Goal: Check status: Check status

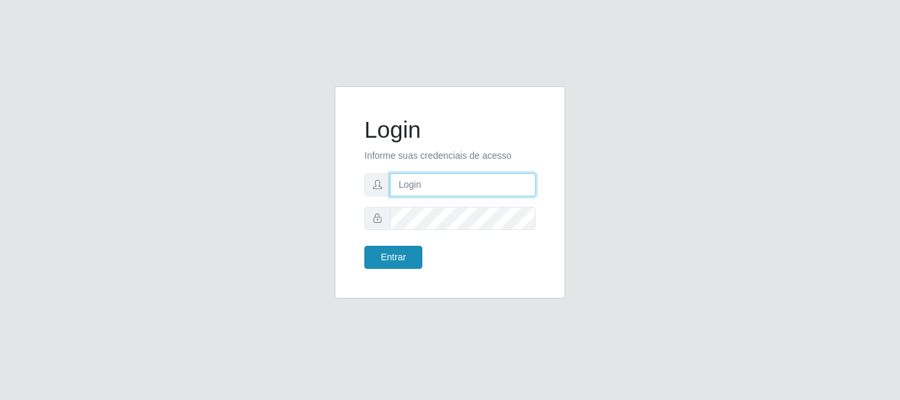
type input "caio@B1"
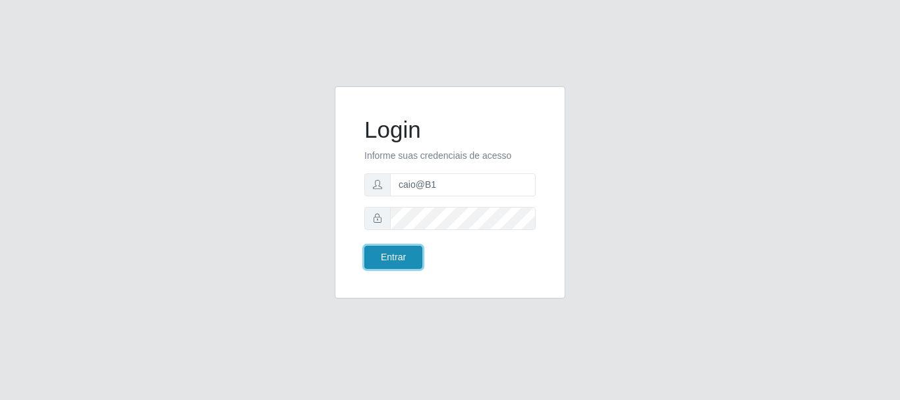
click at [399, 256] on button "Entrar" at bounding box center [393, 257] width 58 height 23
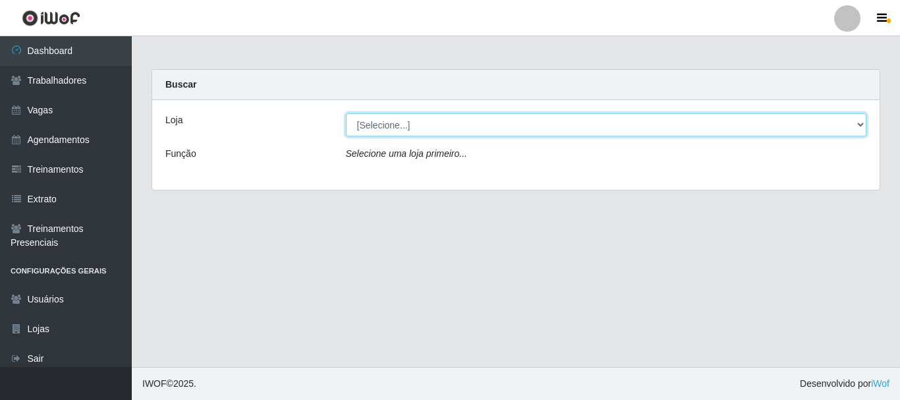
click at [451, 129] on select "[Selecione...] Bemais Supermercados - B1 [GEOGRAPHIC_DATA]" at bounding box center [606, 124] width 521 height 23
select select "403"
click at [346, 113] on select "[Selecione...] Bemais Supermercados - B1 [GEOGRAPHIC_DATA]" at bounding box center [606, 124] width 521 height 23
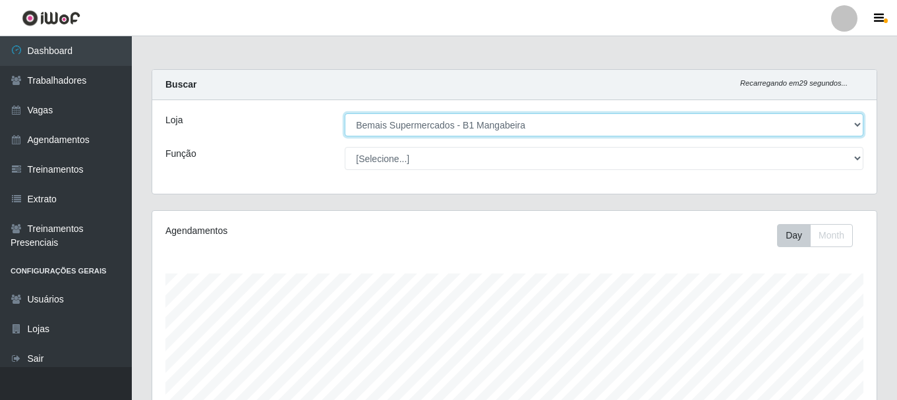
scroll to position [274, 724]
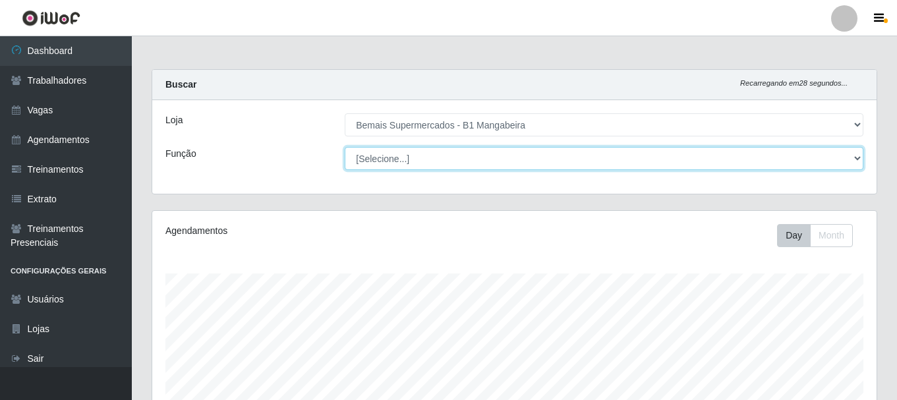
click at [858, 151] on select "[Selecione...] ASG ASG + ASG ++ Balconista de Açougue Balconista de Açougue + B…" at bounding box center [604, 158] width 519 height 23
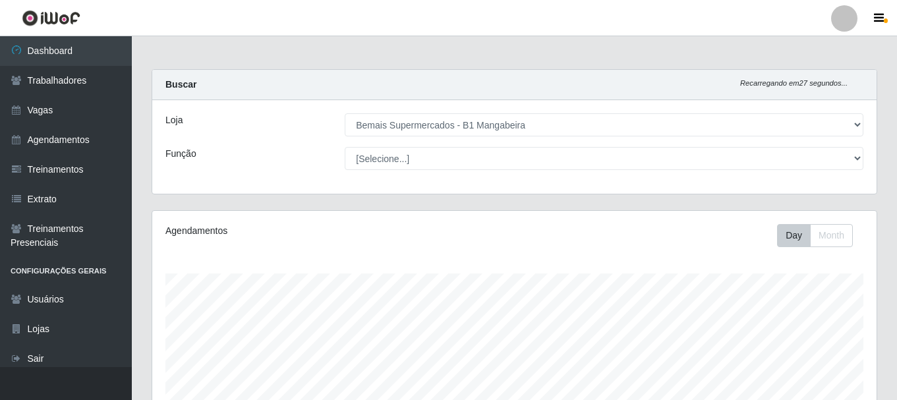
click at [337, 99] on div "Buscar Recarregando em 27 segundos..." at bounding box center [514, 85] width 724 height 30
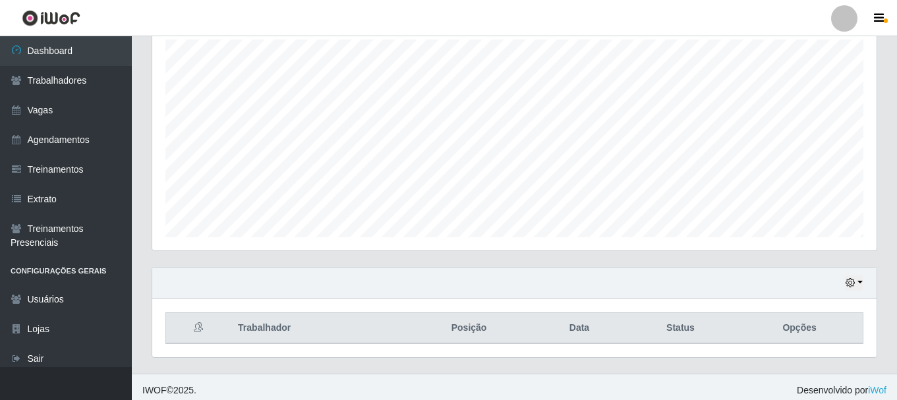
scroll to position [241, 0]
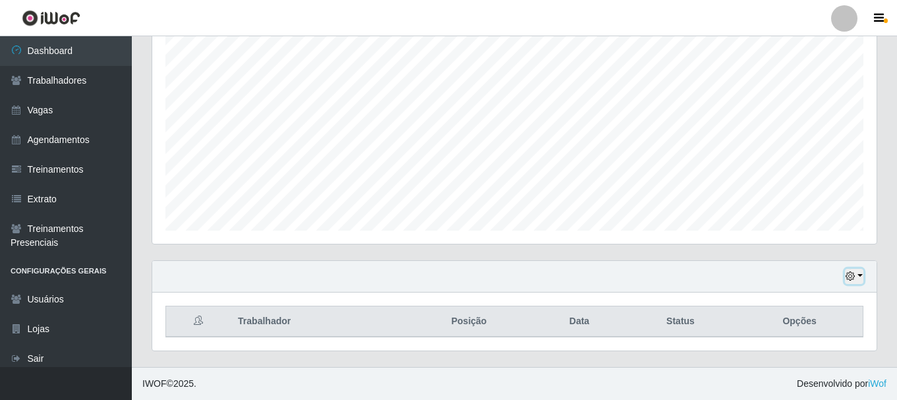
click at [849, 275] on icon "button" at bounding box center [850, 276] width 9 height 9
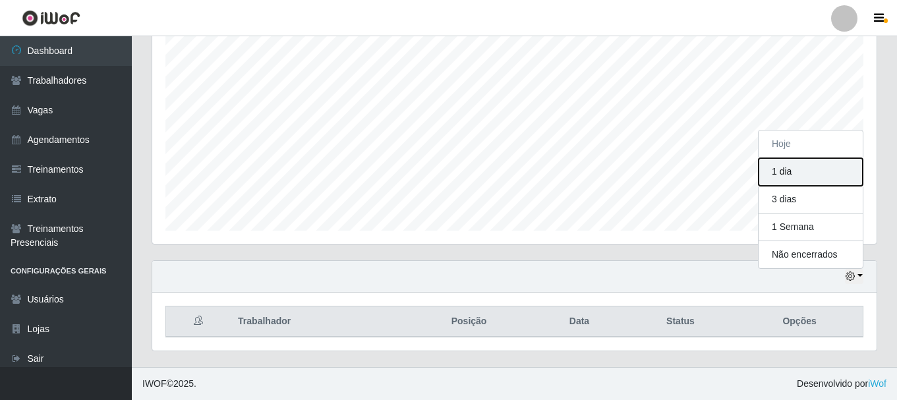
click at [809, 171] on button "1 dia" at bounding box center [811, 172] width 104 height 28
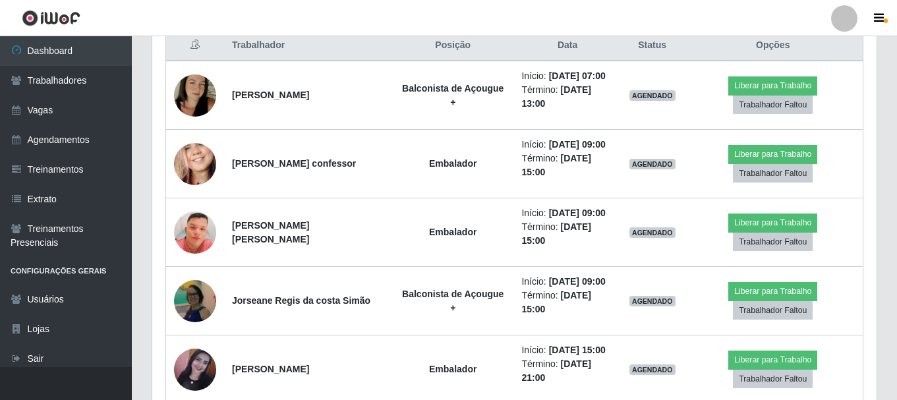
scroll to position [457, 0]
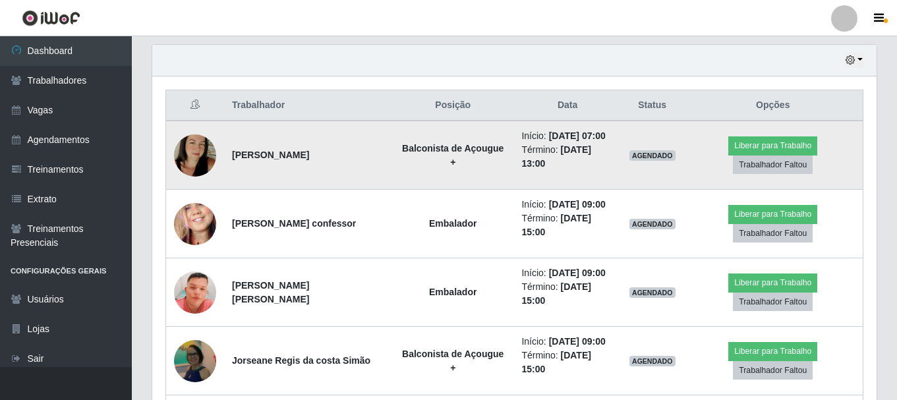
click at [188, 155] on img at bounding box center [195, 155] width 42 height 75
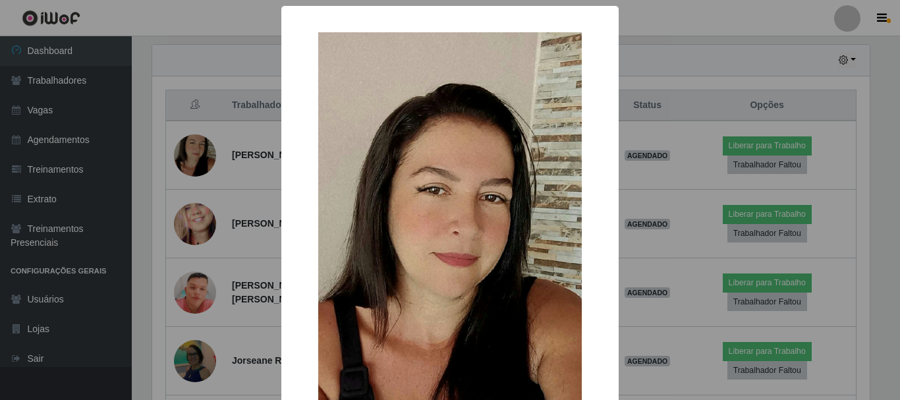
click at [190, 155] on div "× OK Cancel" at bounding box center [450, 200] width 900 height 400
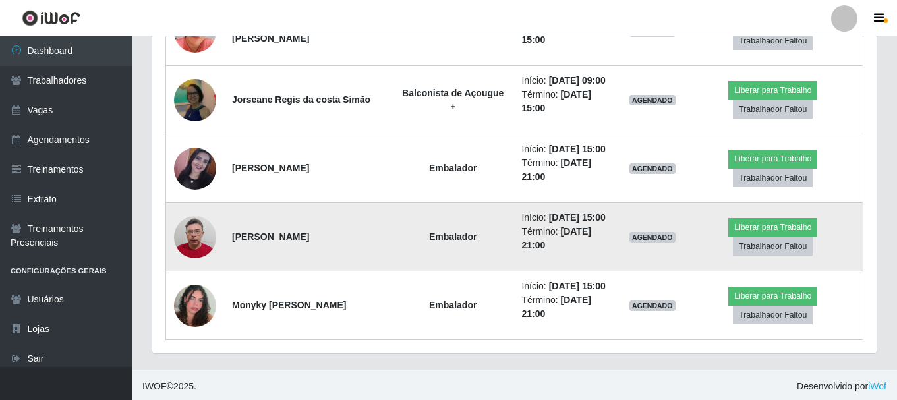
scroll to position [720, 0]
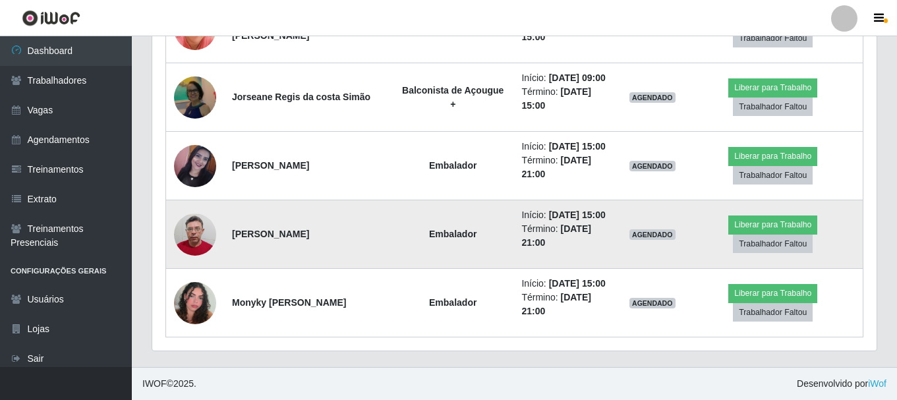
click at [192, 229] on img at bounding box center [195, 234] width 42 height 56
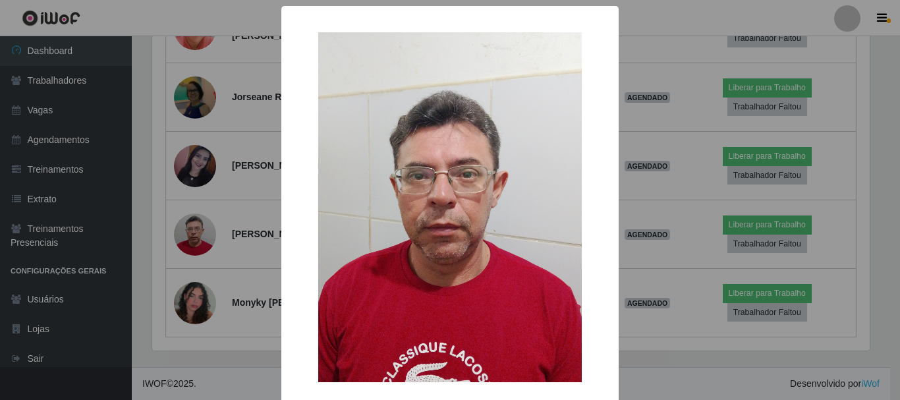
click at [612, 91] on div "× OK Cancel" at bounding box center [449, 233] width 337 height 454
click at [640, 86] on div "× OK Cancel" at bounding box center [450, 200] width 900 height 400
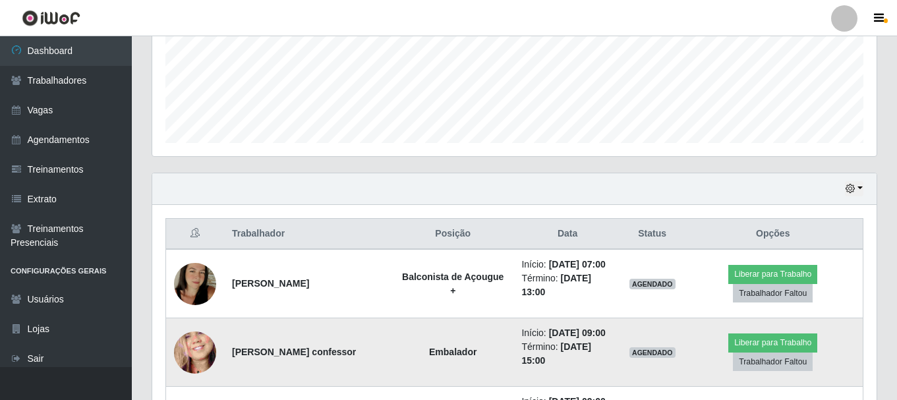
scroll to position [325, 0]
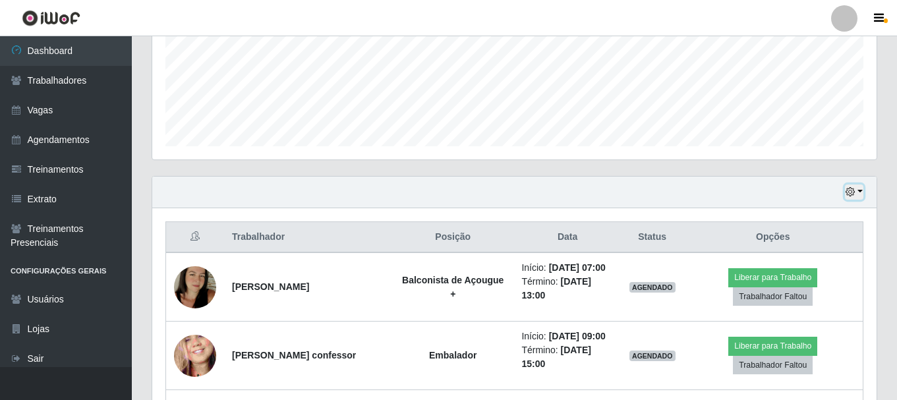
click at [850, 188] on icon "button" at bounding box center [850, 191] width 9 height 9
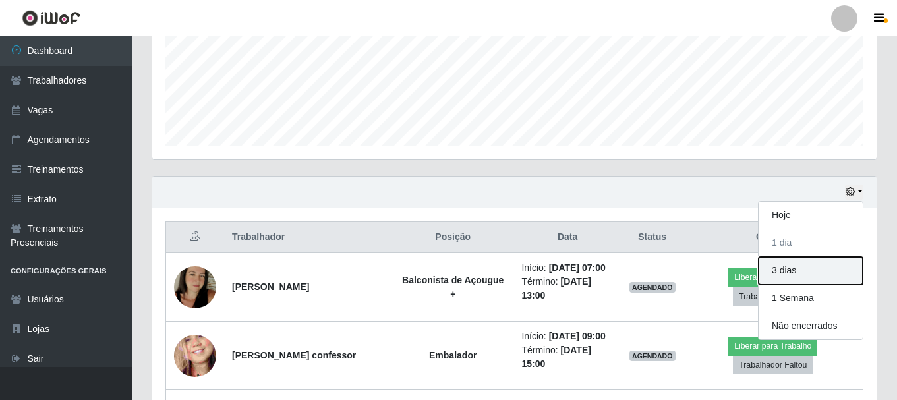
click at [793, 276] on button "3 dias" at bounding box center [811, 271] width 104 height 28
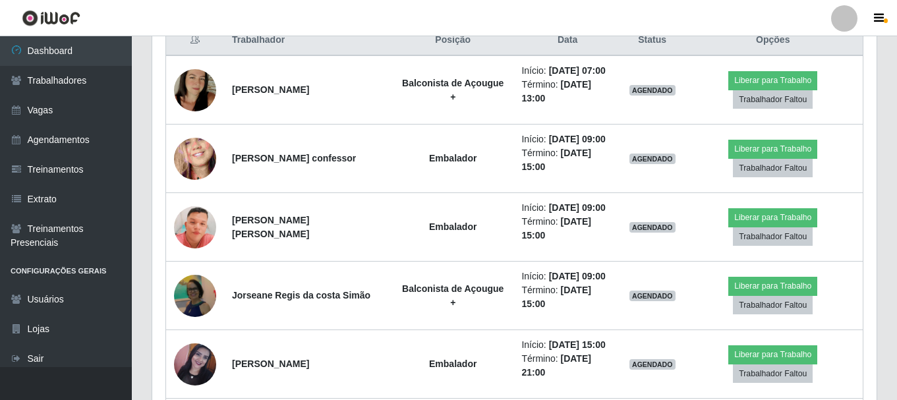
scroll to position [523, 0]
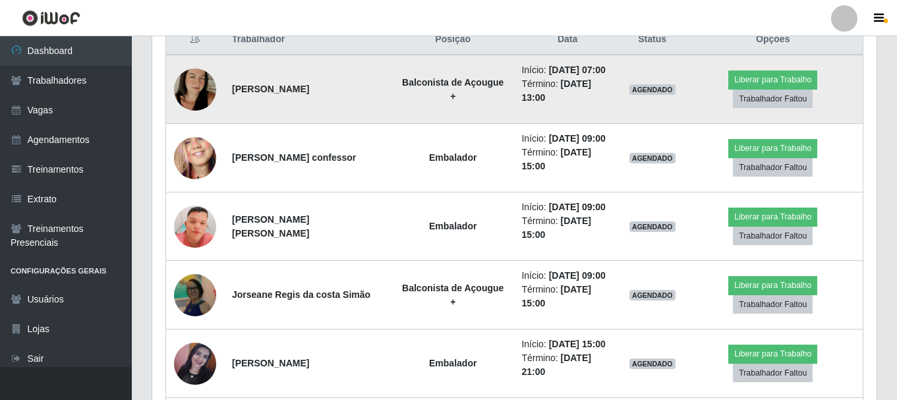
click at [212, 83] on img at bounding box center [195, 89] width 42 height 75
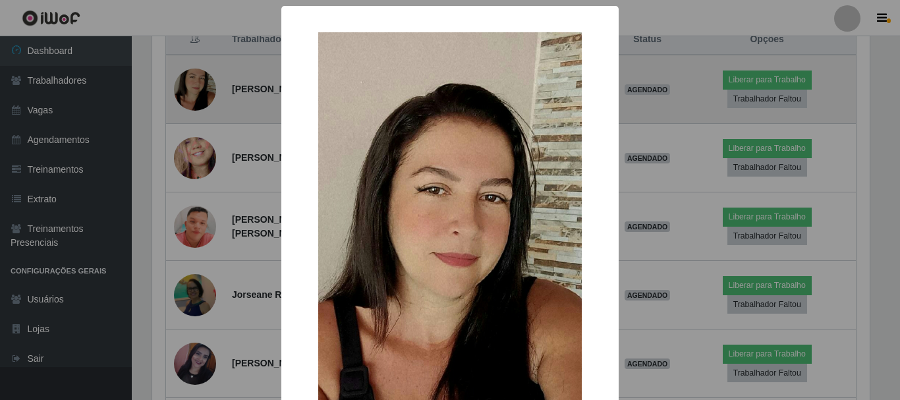
click at [212, 83] on div "× OK Cancel" at bounding box center [450, 200] width 900 height 400
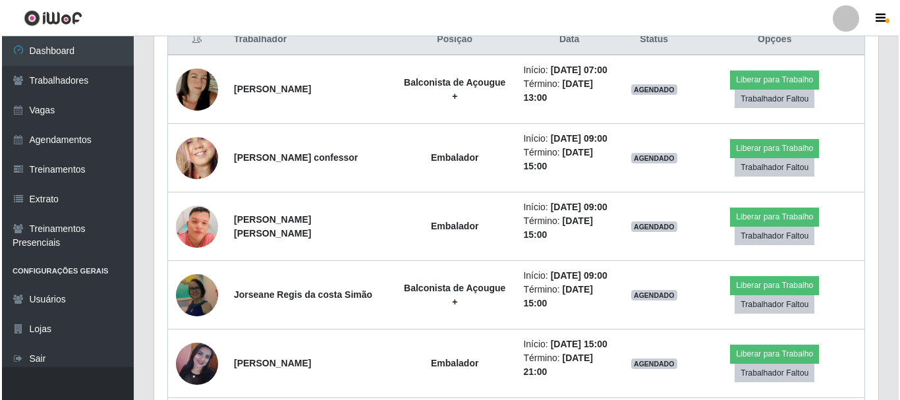
scroll to position [274, 724]
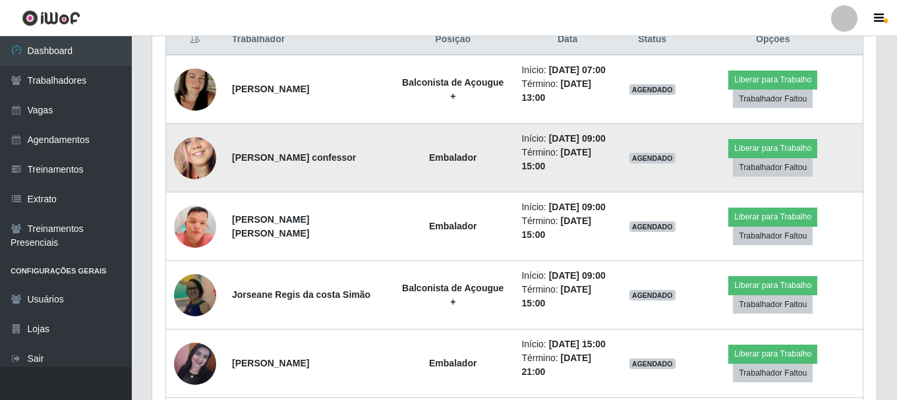
click at [192, 155] on img at bounding box center [195, 158] width 42 height 92
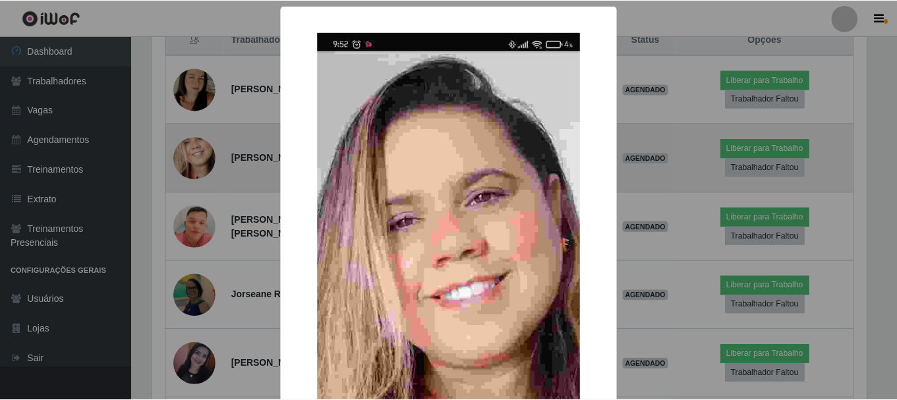
scroll to position [274, 718]
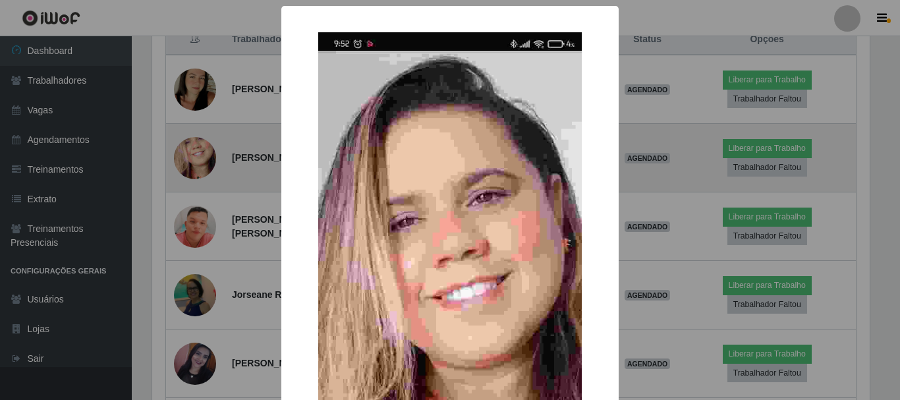
click at [192, 155] on div "× OK Cancel" at bounding box center [450, 200] width 900 height 400
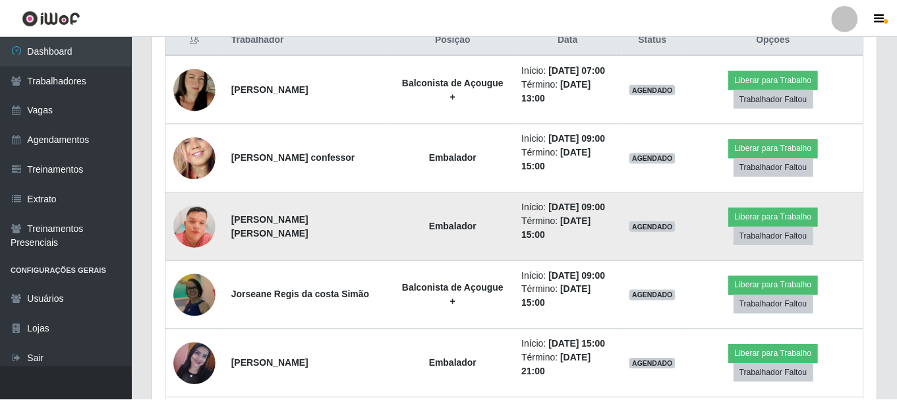
scroll to position [274, 724]
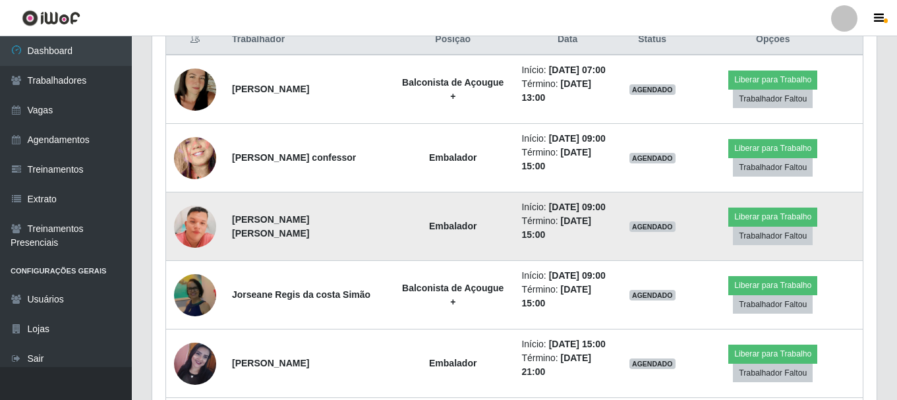
click at [194, 223] on img at bounding box center [195, 227] width 42 height 96
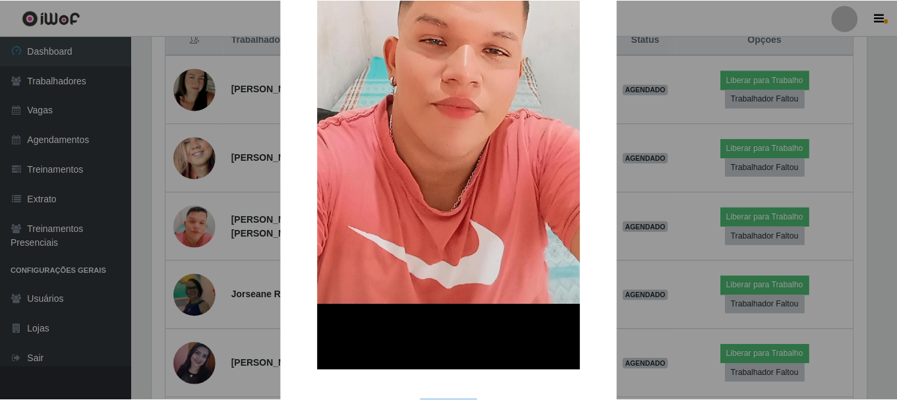
scroll to position [264, 0]
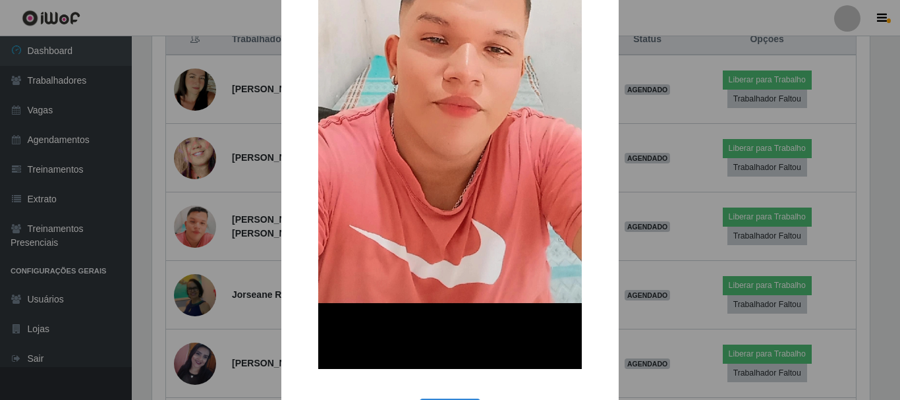
click at [281, 214] on div "× OK Cancel" at bounding box center [449, 94] width 337 height 705
click at [249, 221] on div "× OK Cancel" at bounding box center [450, 200] width 900 height 400
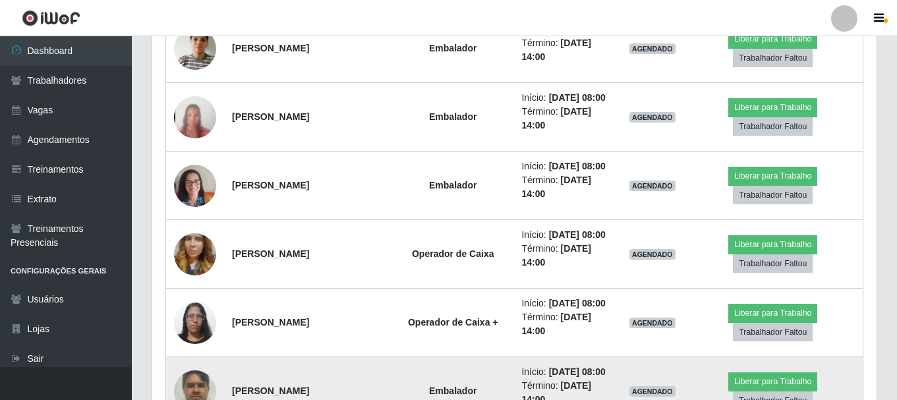
scroll to position [1182, 0]
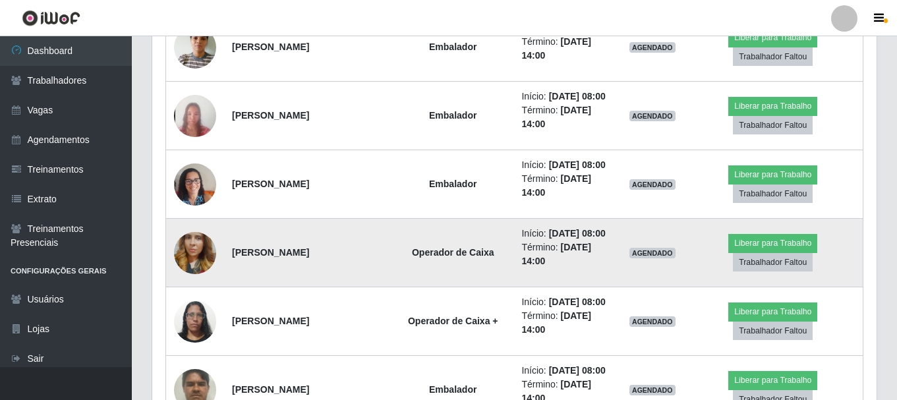
click at [198, 260] on img at bounding box center [195, 253] width 42 height 75
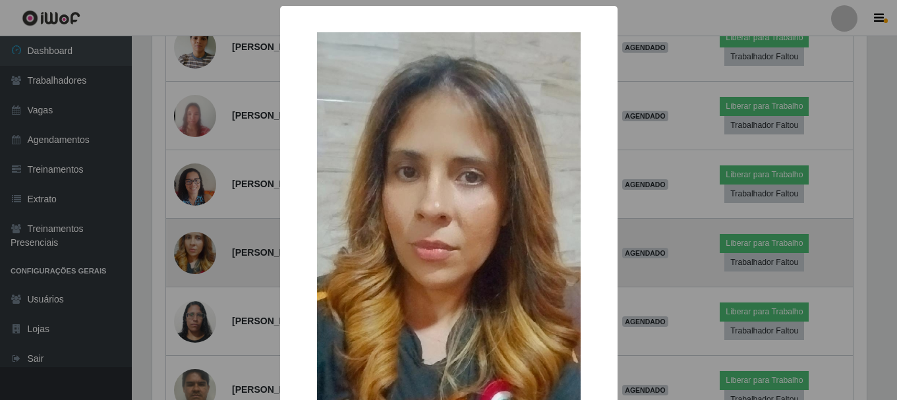
scroll to position [274, 718]
click at [198, 260] on div "× OK Cancel" at bounding box center [450, 200] width 900 height 400
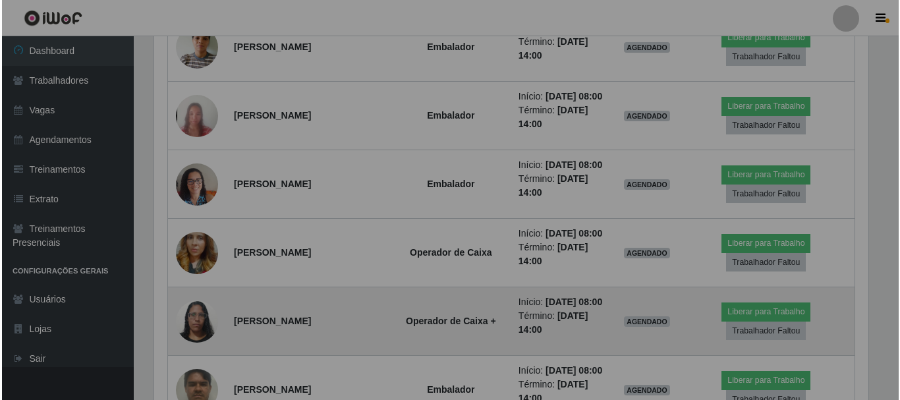
scroll to position [274, 724]
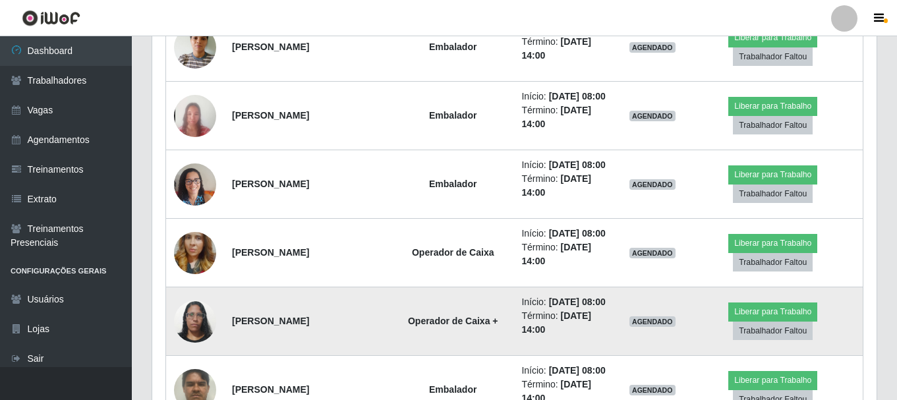
click at [194, 330] on img at bounding box center [195, 321] width 42 height 56
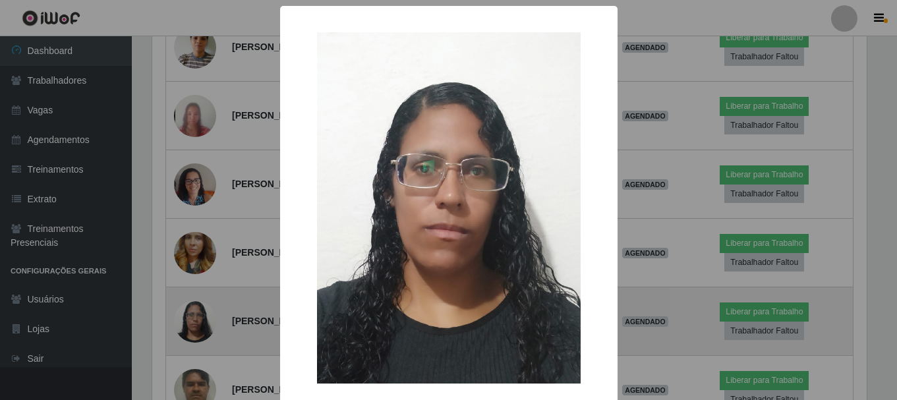
scroll to position [0, 0]
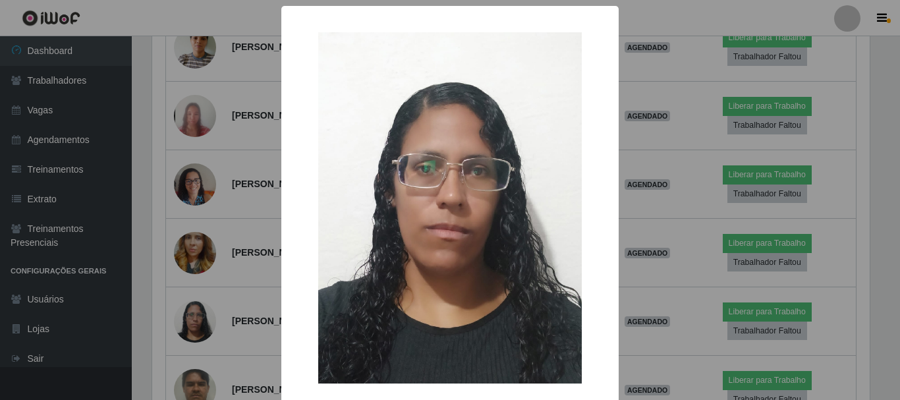
click at [194, 328] on div "× OK Cancel" at bounding box center [450, 200] width 900 height 400
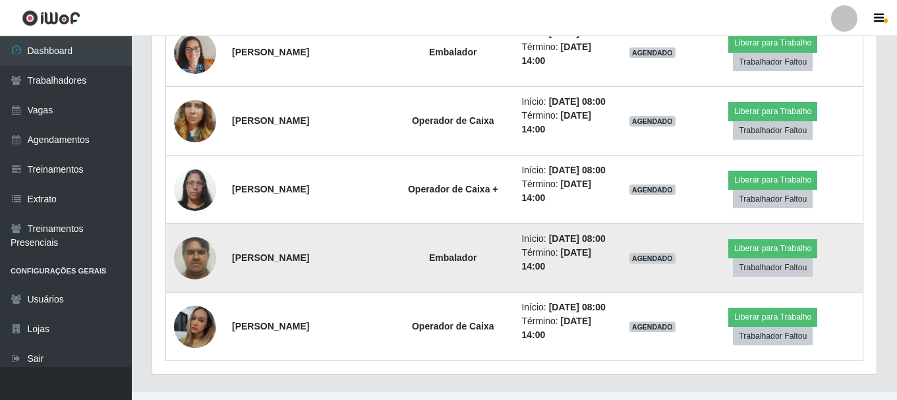
click at [199, 259] on img at bounding box center [195, 258] width 42 height 56
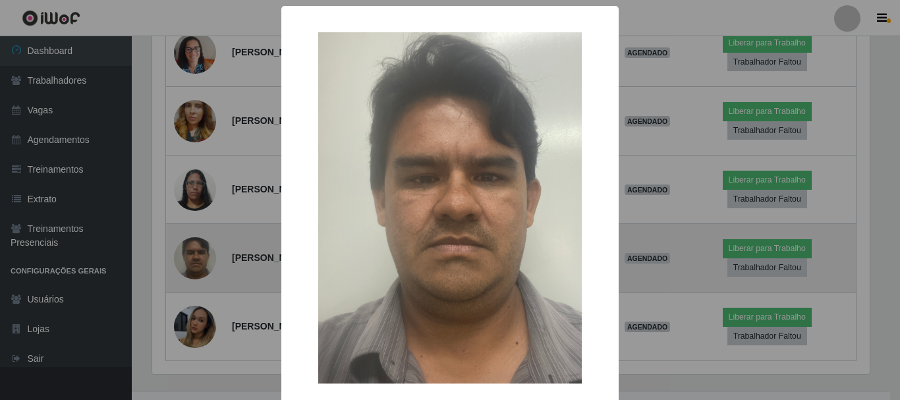
click at [199, 259] on div "× OK Cancel" at bounding box center [450, 200] width 900 height 400
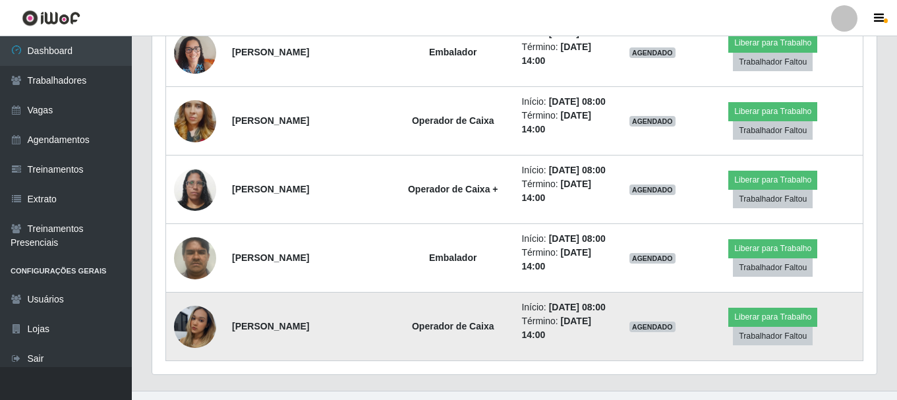
click at [196, 329] on img at bounding box center [195, 326] width 42 height 74
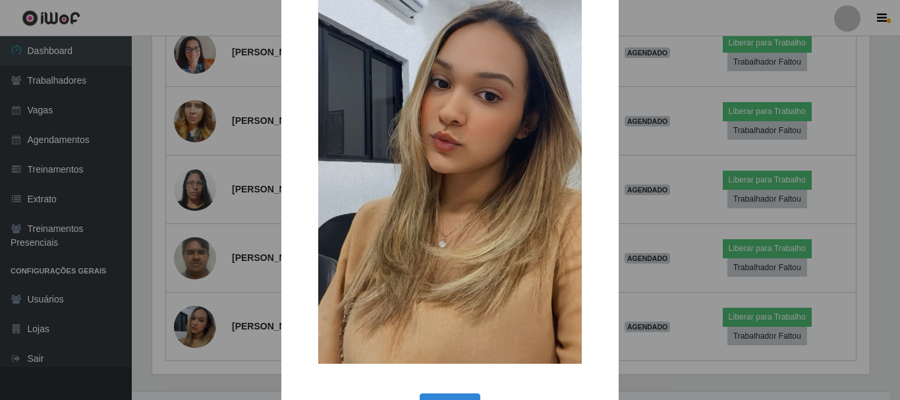
click at [204, 130] on div "× OK Cancel" at bounding box center [450, 200] width 900 height 400
